Goal: Task Accomplishment & Management: Use online tool/utility

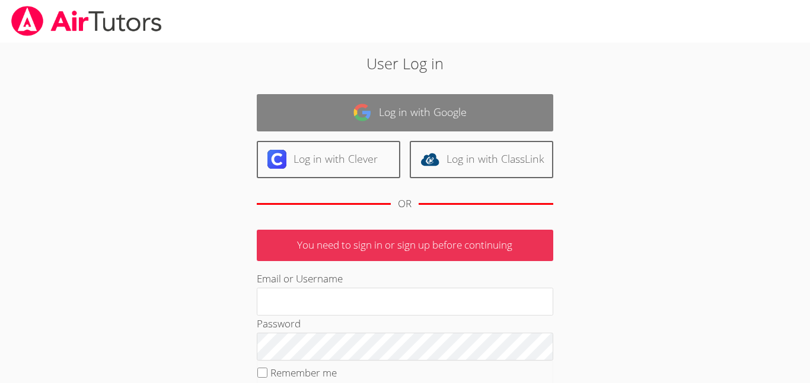
type input "[EMAIL_ADDRESS][PERSON_NAME][DOMAIN_NAME]"
click at [518, 97] on link "Log in with Google" at bounding box center [405, 112] width 296 height 37
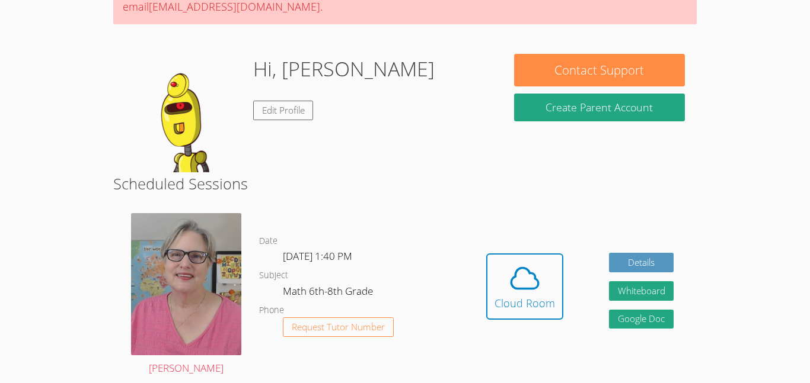
scroll to position [149, 0]
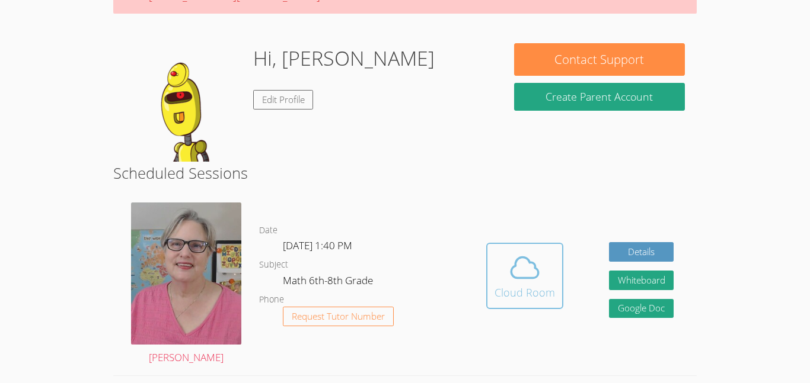
click at [542, 289] on div "Cloud Room" at bounding box center [524, 293] width 60 height 17
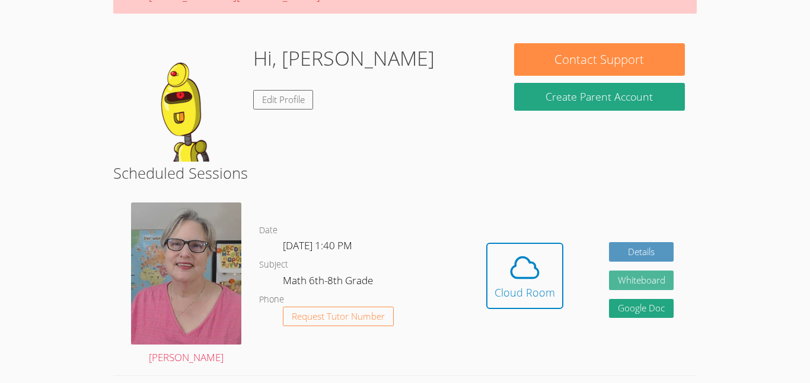
click at [641, 285] on button "Whiteboard" at bounding box center [641, 281] width 65 height 20
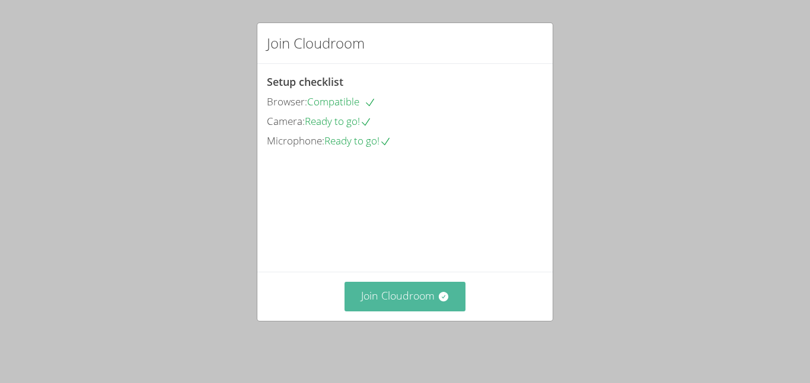
click at [391, 309] on button "Join Cloudroom" at bounding box center [405, 296] width 122 height 29
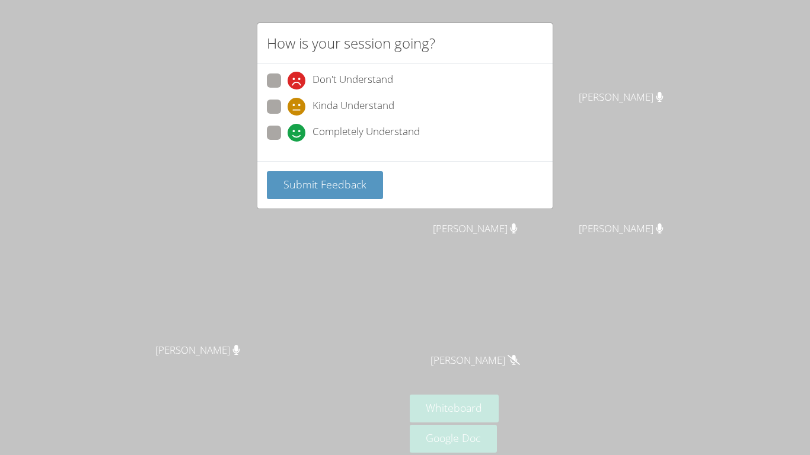
click at [321, 133] on span "Completely Understand" at bounding box center [365, 133] width 107 height 18
click at [298, 133] on input "Completely Understand" at bounding box center [292, 131] width 10 height 10
radio input "true"
click at [327, 197] on button "Submit Feedback" at bounding box center [325, 185] width 116 height 28
